Goal: Navigation & Orientation: Find specific page/section

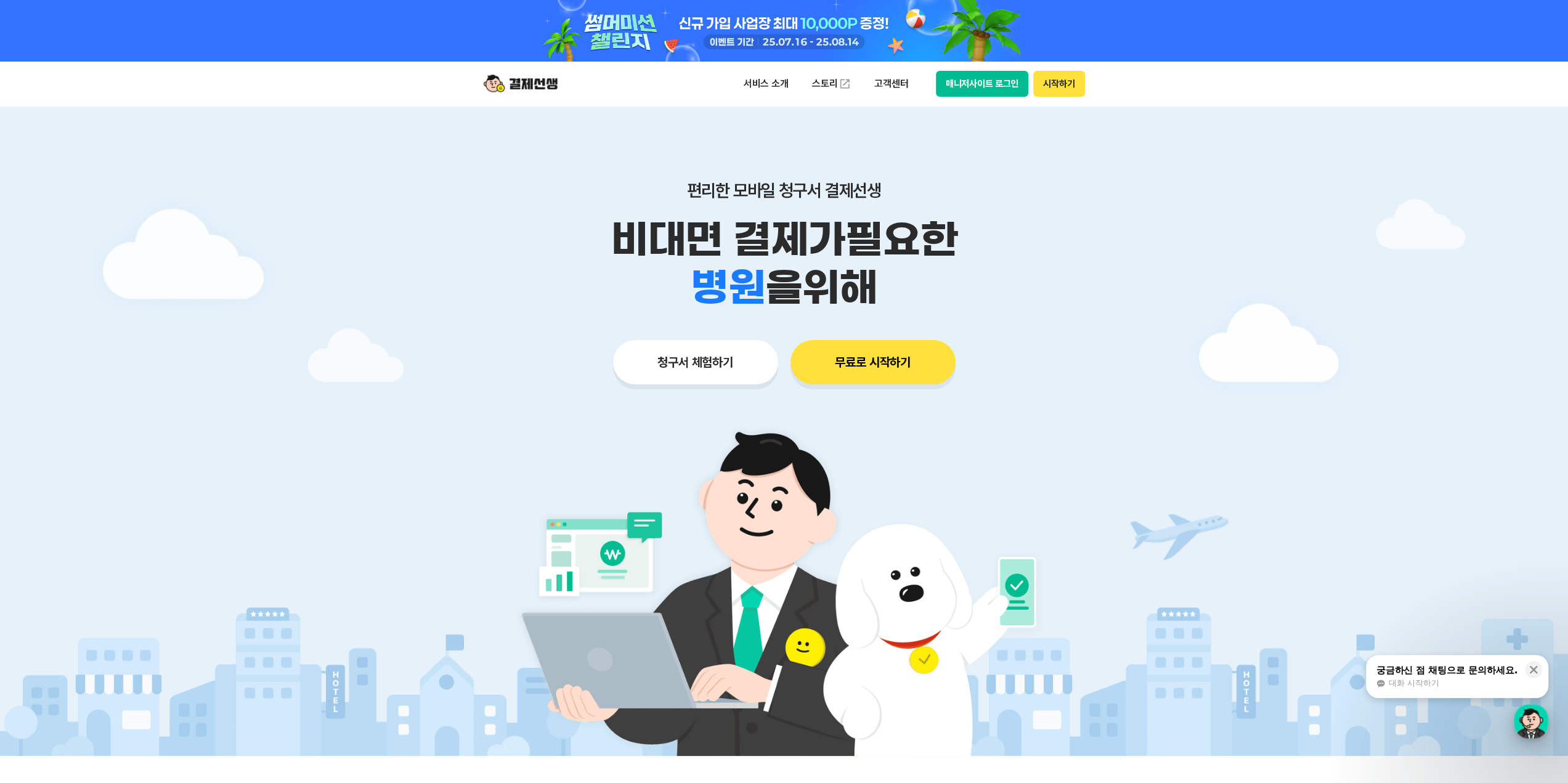
click at [1522, 729] on div "button" at bounding box center [1531, 721] width 35 height 35
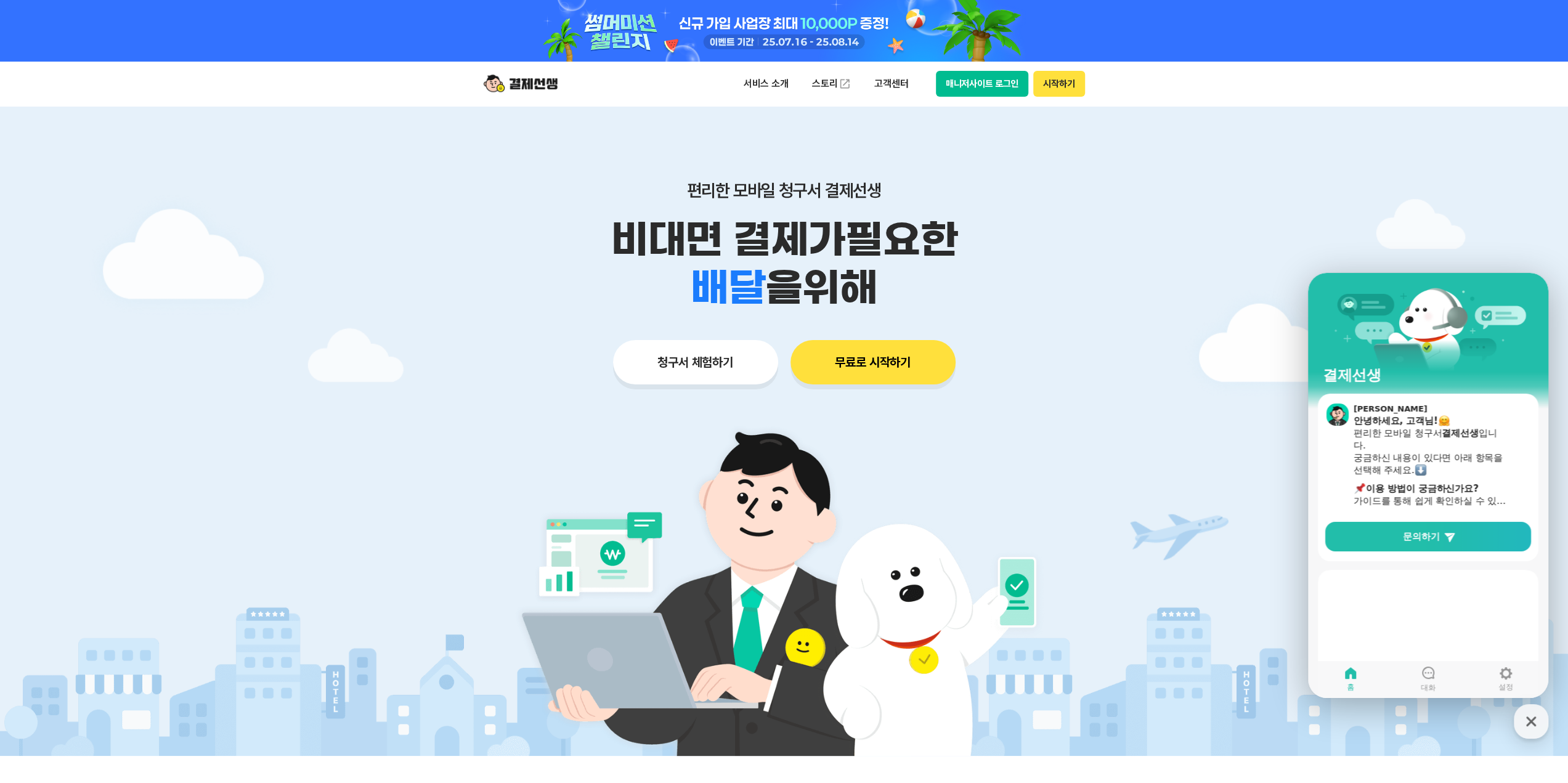
click at [1450, 516] on section "이민트 안녕하세요, 고객님! 편리한 모바일 청구서 결제선생 입니다. 궁금하신 내용이 있다면 아래 항목을 선택해 주세요. ​ 이용 방법이 궁금하…" at bounding box center [1428, 477] width 221 height 168
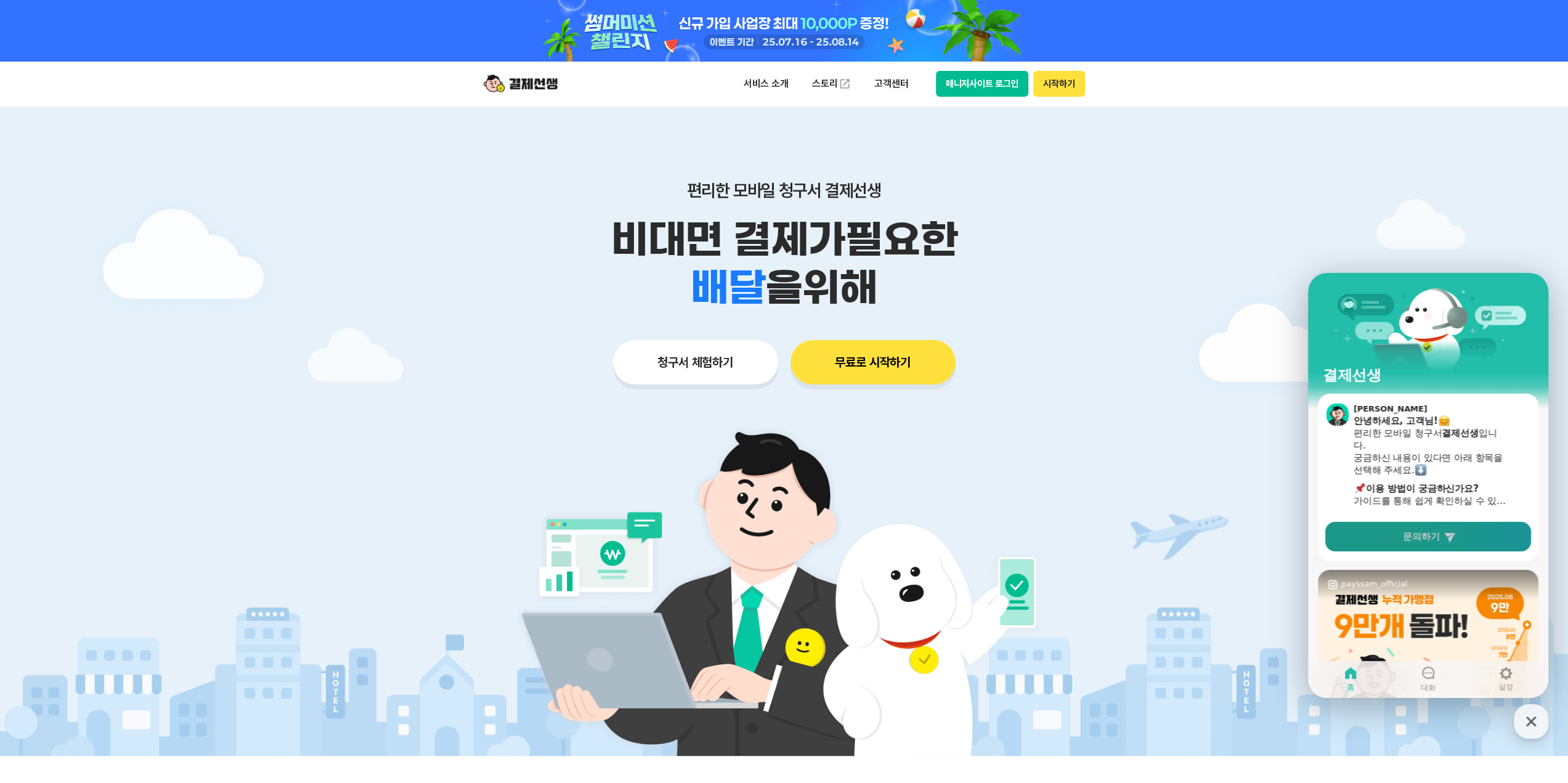
click at [1461, 529] on link "문의하기" at bounding box center [1428, 537] width 206 height 30
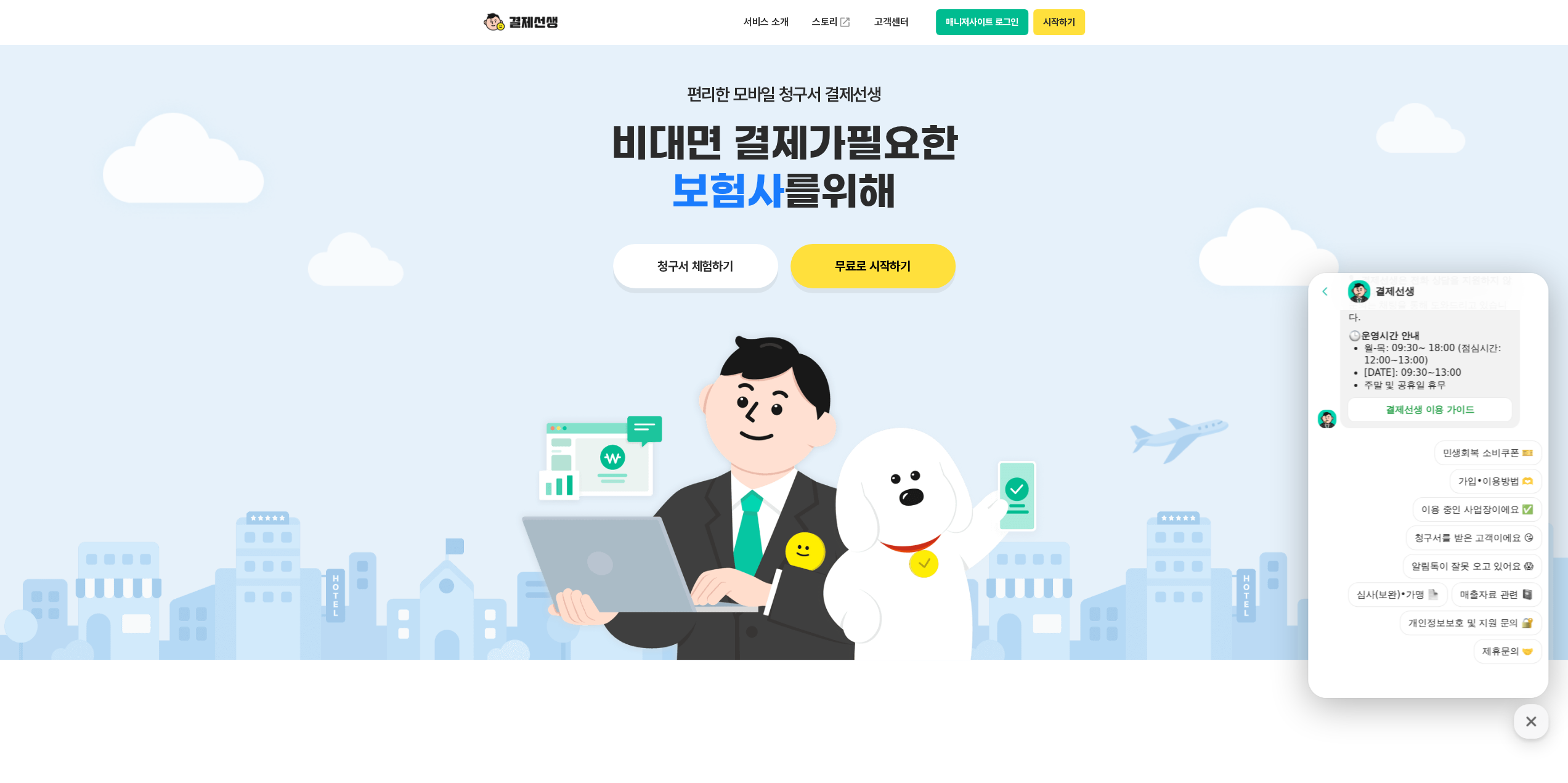
scroll to position [124, 0]
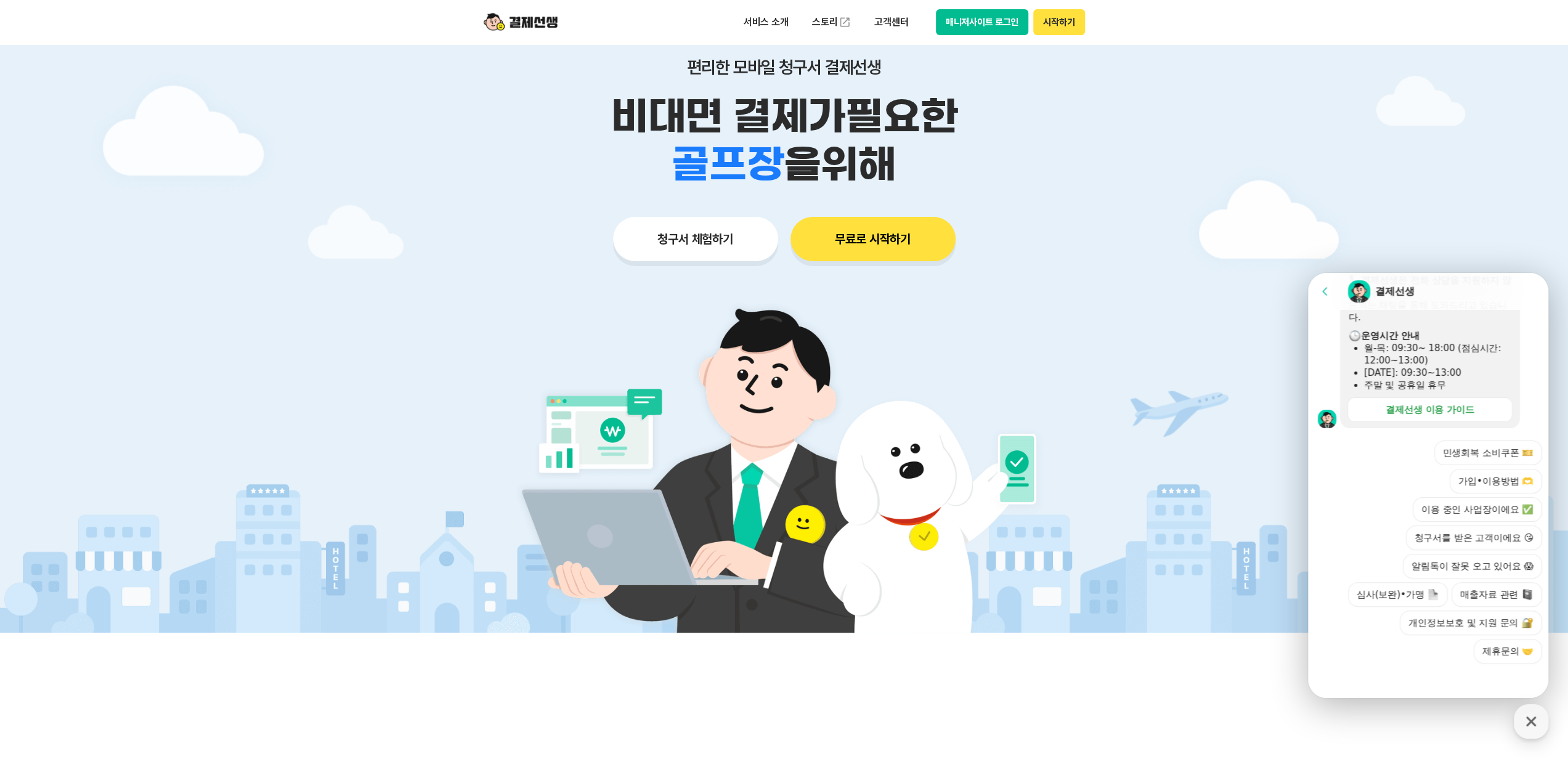
click at [999, 16] on button "매니저사이트 로그인" at bounding box center [982, 22] width 93 height 26
click at [999, 22] on button "매니저사이트 로그인" at bounding box center [982, 22] width 93 height 26
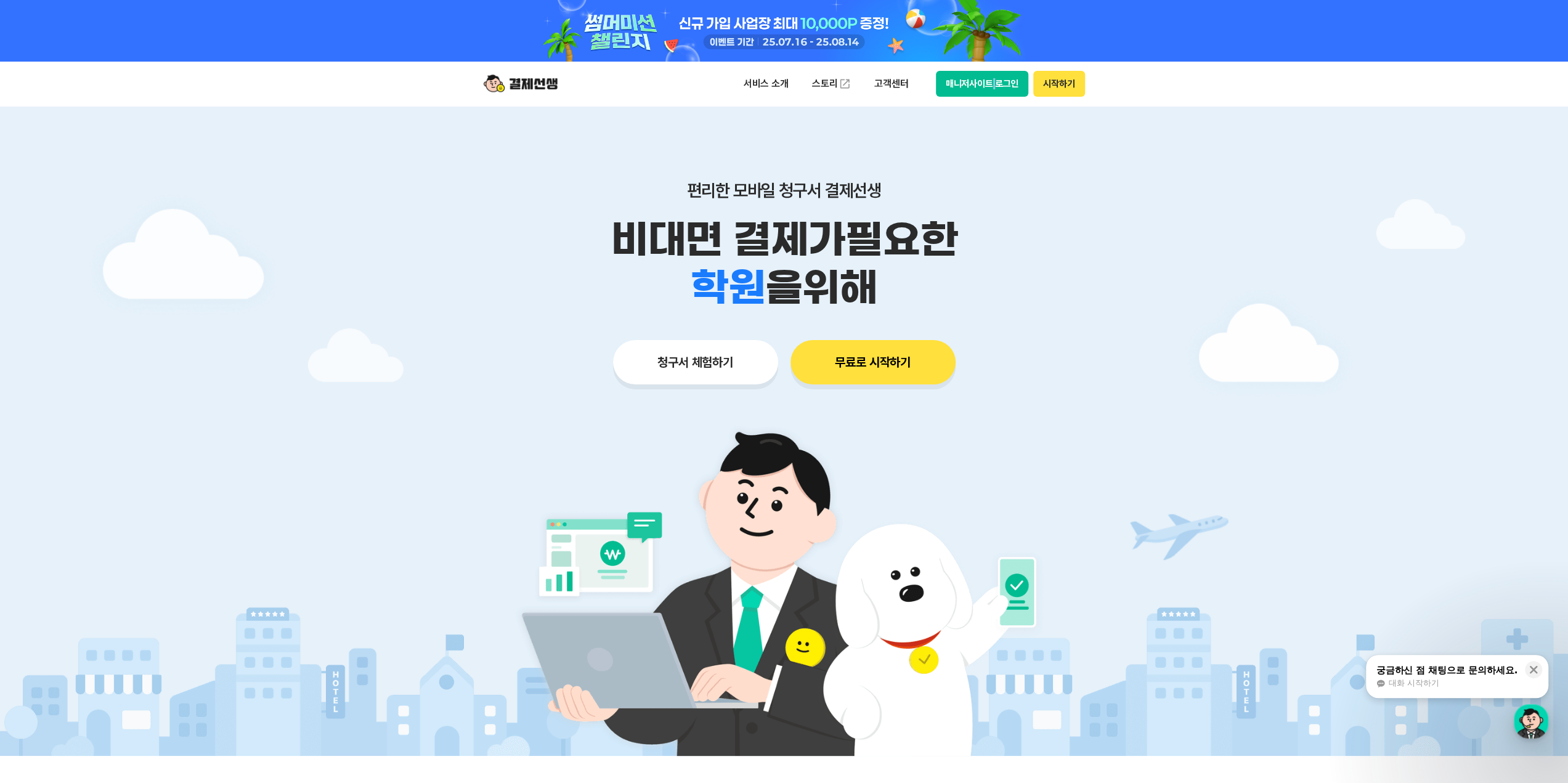
click at [993, 68] on div "서비스 소개 스토리 고객센터 매니저사이트 로그인 시작하기" at bounding box center [784, 84] width 631 height 44
click at [1001, 82] on button "매니저사이트 로그인" at bounding box center [982, 84] width 93 height 26
drag, startPoint x: 421, startPoint y: 147, endPoint x: 560, endPoint y: 801, distance: 668.6
